Goal: Task Accomplishment & Management: Manage account settings

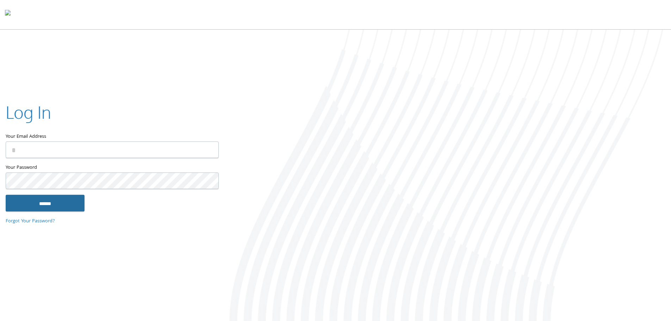
type input "**********"
click at [58, 207] on input "******" at bounding box center [45, 202] width 79 height 17
type input "**********"
click at [32, 207] on input "******" at bounding box center [45, 202] width 79 height 17
